Goal: Information Seeking & Learning: Learn about a topic

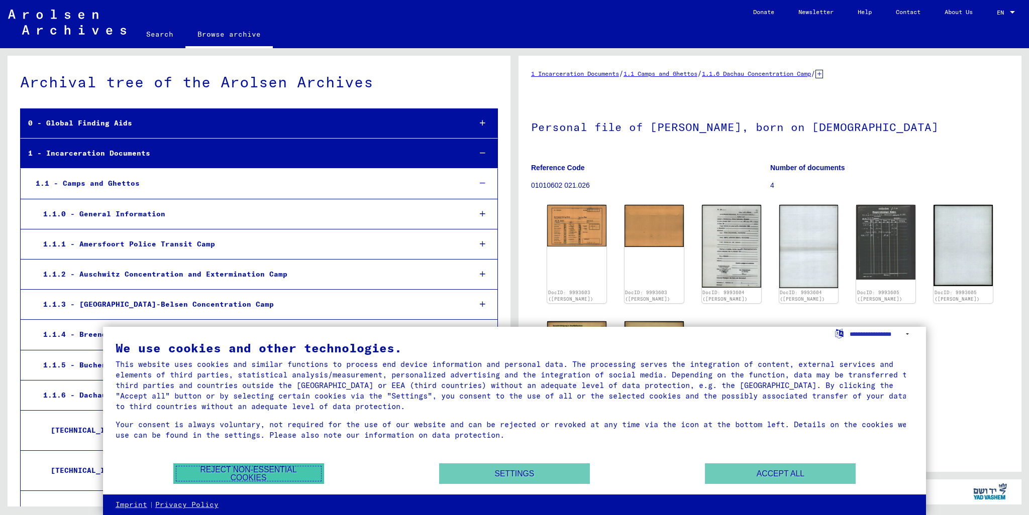
click at [263, 476] on button "Reject non-essential cookies" at bounding box center [248, 474] width 151 height 21
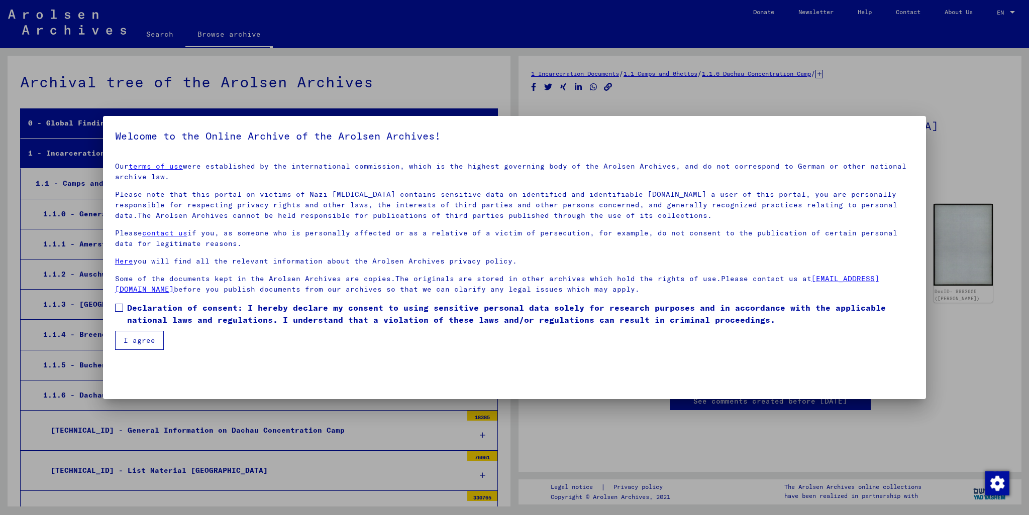
scroll to position [2349, 0]
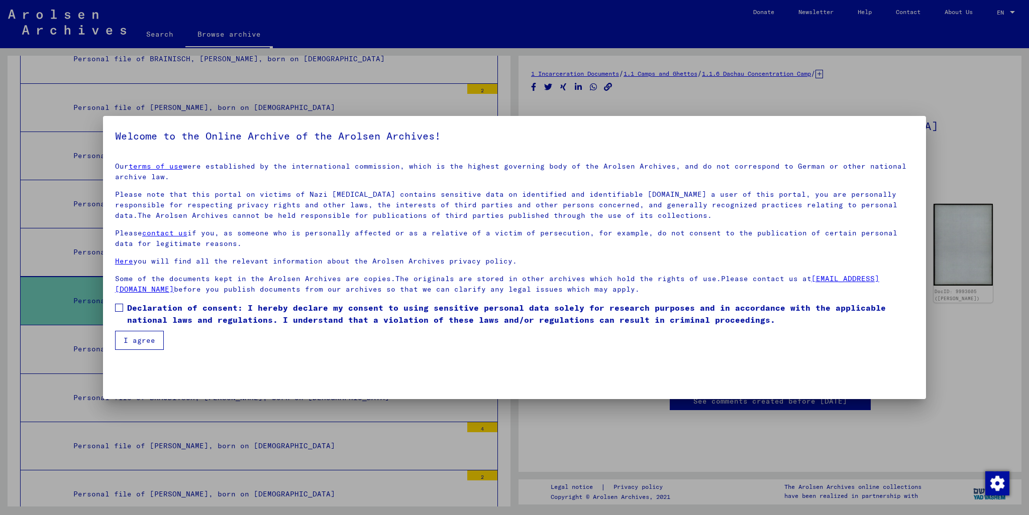
click at [131, 330] on mat-checkbox "Declaration of consent: I hereby declare my consent to using sensitive personal…" at bounding box center [514, 316] width 799 height 29
click at [116, 309] on span at bounding box center [119, 308] width 8 height 8
click at [123, 332] on button "I agree" at bounding box center [139, 340] width 49 height 19
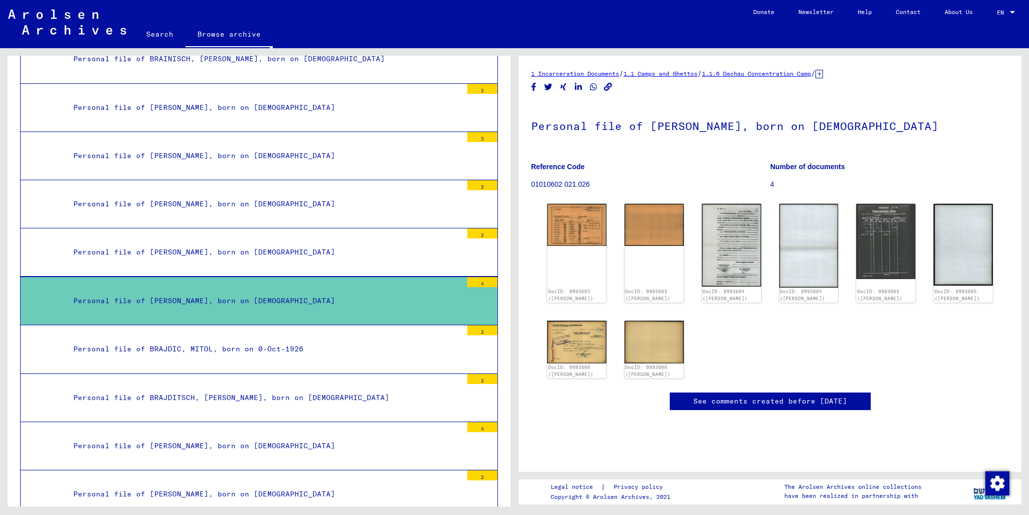
drag, startPoint x: 853, startPoint y: 74, endPoint x: 751, endPoint y: 77, distance: 101.5
click at [751, 77] on div "1 Incarceration Documents / 1.1 Camps and Ghettos / 1.1.6 Dachau Concentration …" at bounding box center [770, 73] width 478 height 11
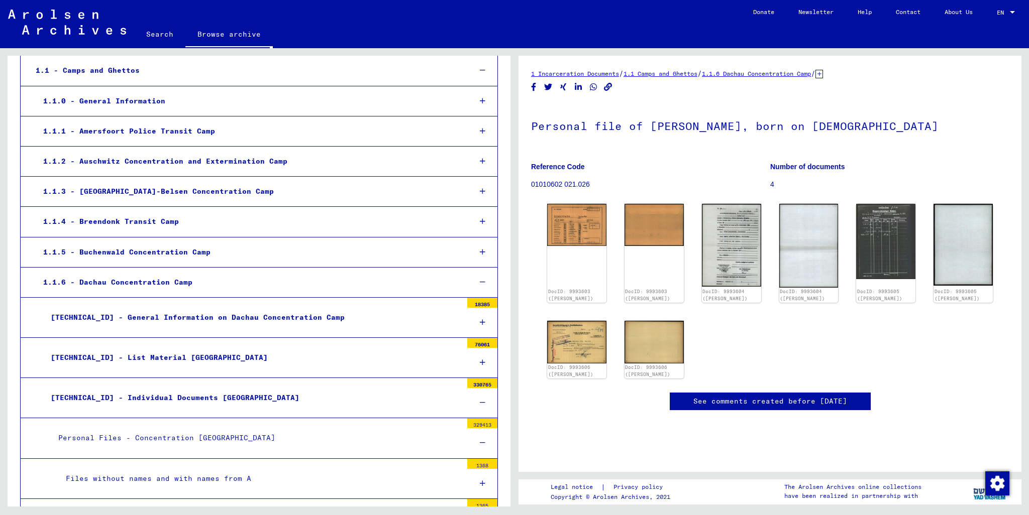
scroll to position [0, 0]
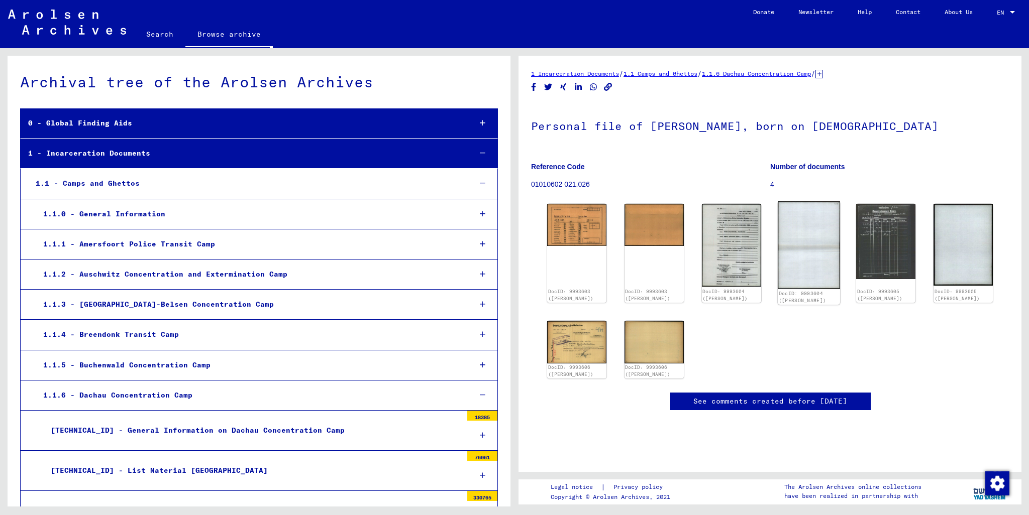
click at [805, 254] on img at bounding box center [809, 245] width 62 height 88
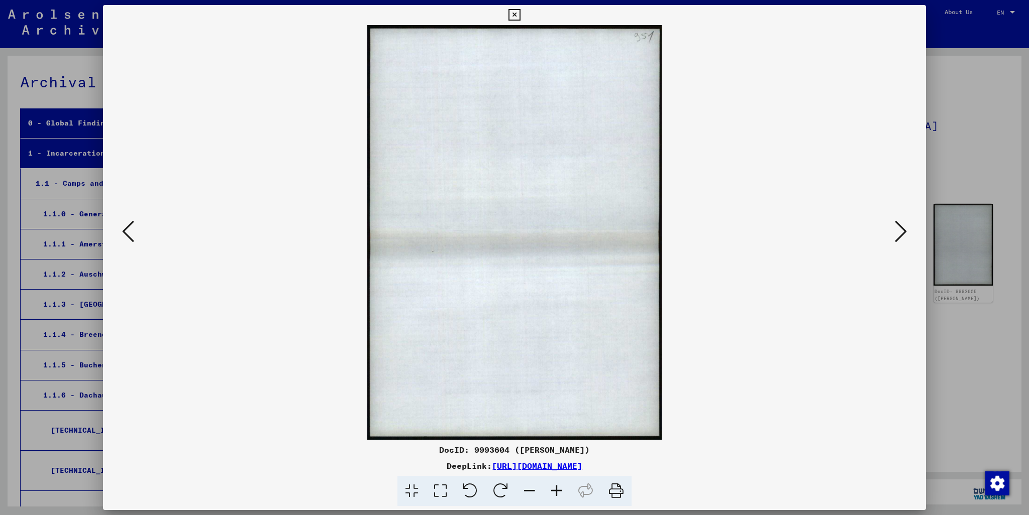
click at [958, 65] on div at bounding box center [514, 257] width 1029 height 515
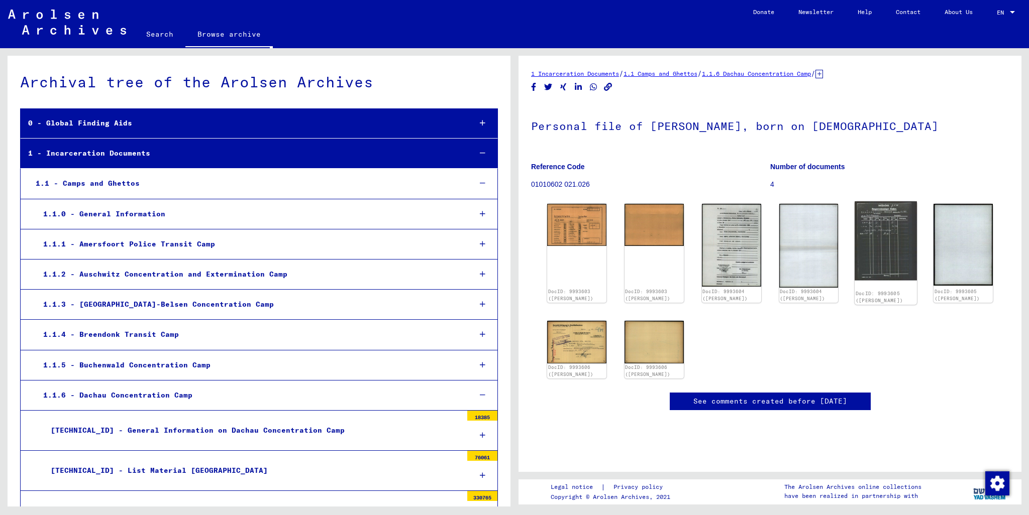
click at [892, 223] on img at bounding box center [885, 240] width 62 height 79
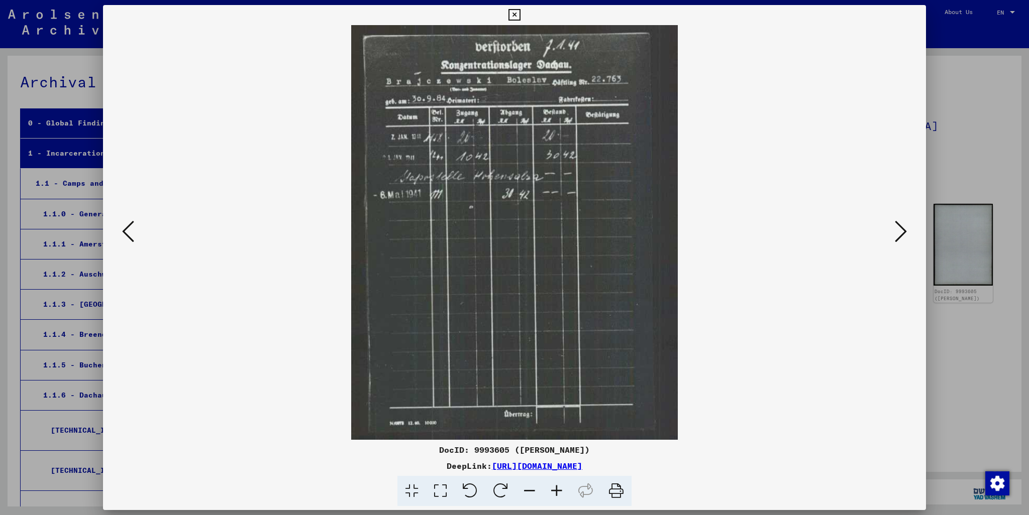
click at [951, 117] on div at bounding box center [514, 257] width 1029 height 515
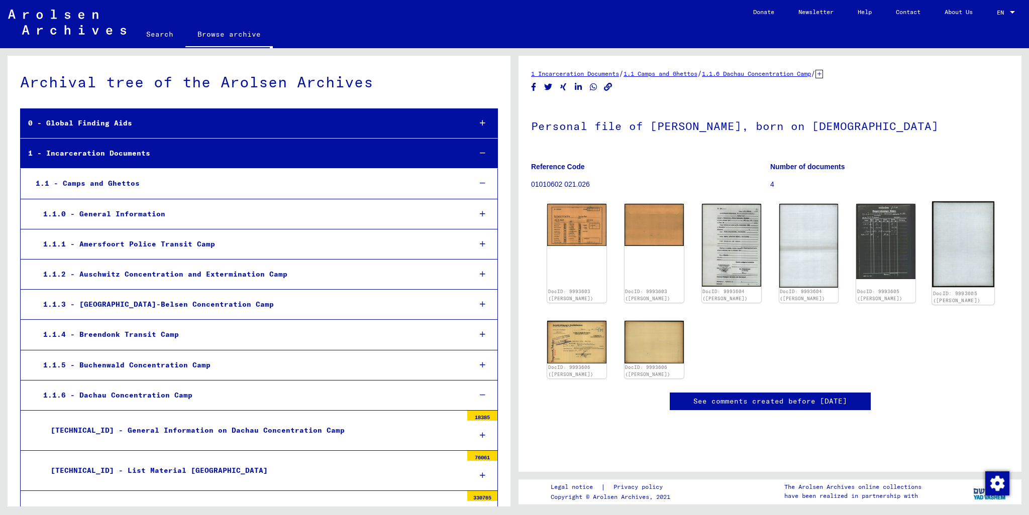
click at [979, 228] on img at bounding box center [963, 244] width 62 height 86
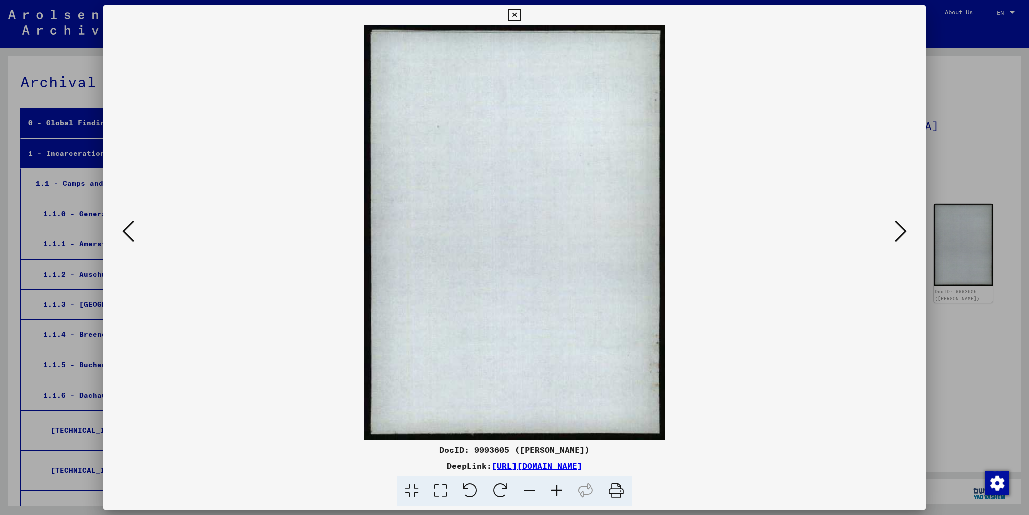
click at [983, 119] on div at bounding box center [514, 257] width 1029 height 515
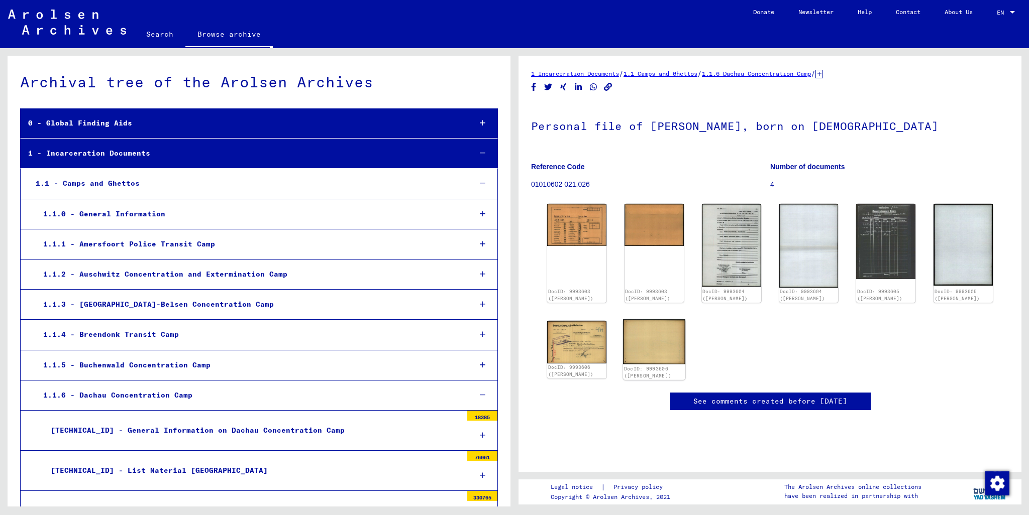
click at [666, 339] on img at bounding box center [654, 341] width 62 height 45
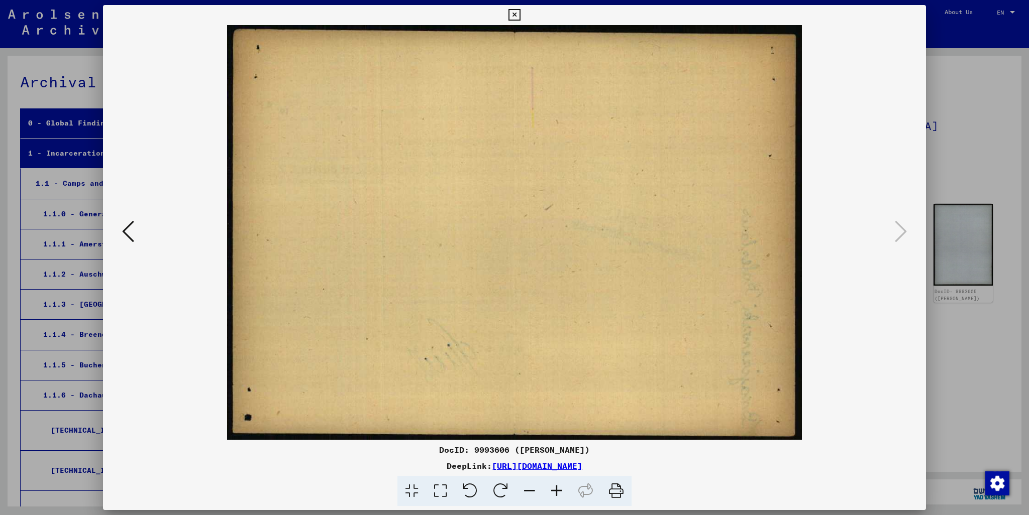
click at [916, 143] on div at bounding box center [514, 232] width 823 height 415
click at [878, 409] on img at bounding box center [514, 232] width 754 height 415
click at [960, 402] on div at bounding box center [514, 257] width 1029 height 515
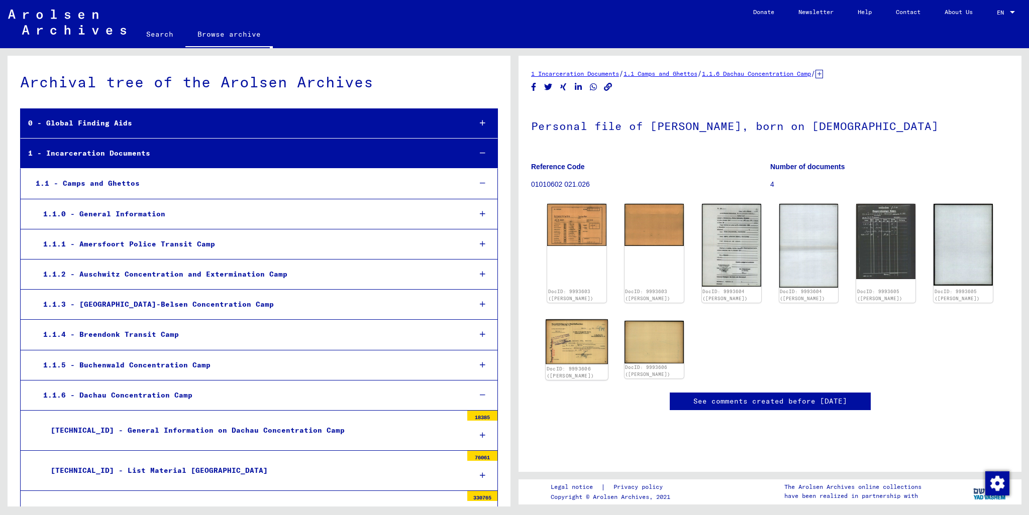
click at [577, 345] on img at bounding box center [577, 341] width 62 height 45
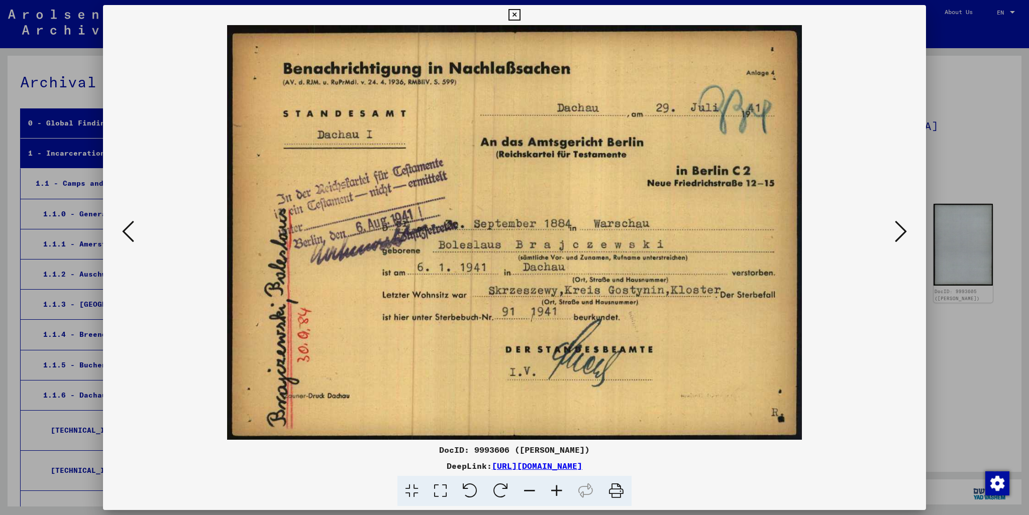
click at [941, 54] on div at bounding box center [514, 257] width 1029 height 515
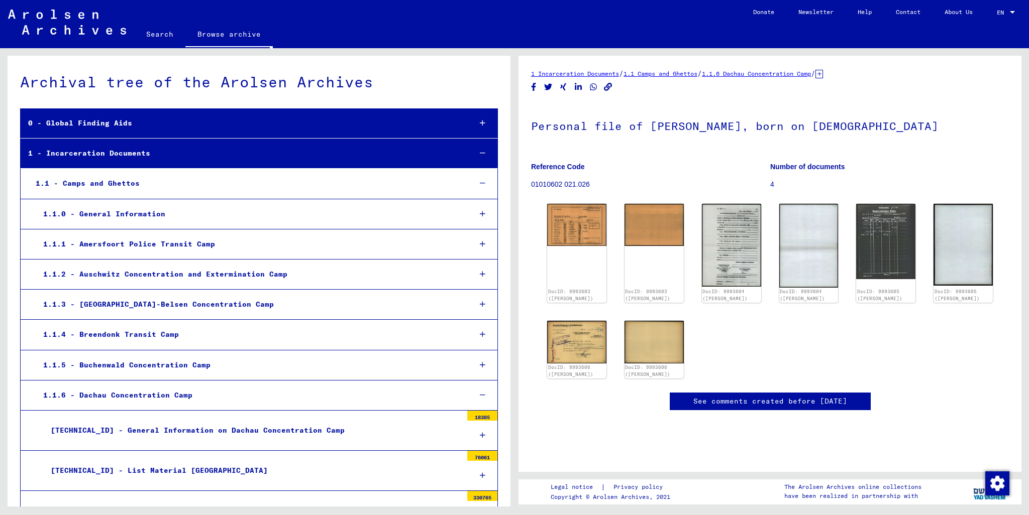
click at [83, 28] on img at bounding box center [67, 22] width 118 height 25
